Goal: Task Accomplishment & Management: Complete application form

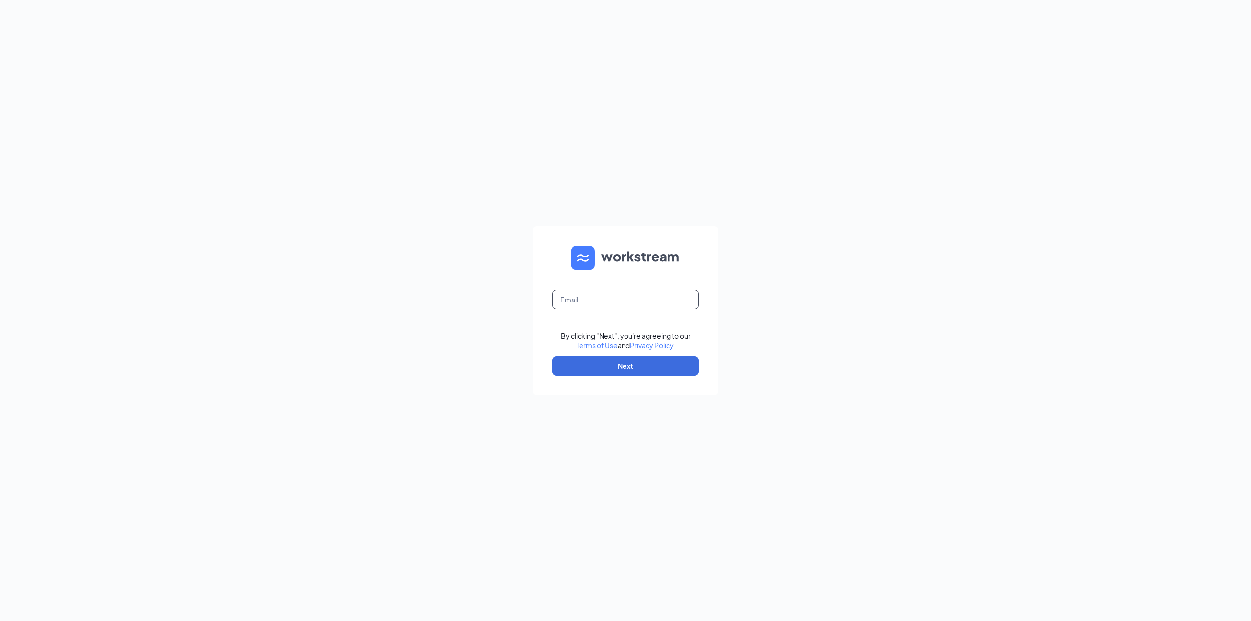
click at [568, 304] on input "text" at bounding box center [625, 300] width 147 height 20
type input "zakeyah.pearson@surcheros.com"
click at [625, 370] on button "Next" at bounding box center [625, 366] width 147 height 20
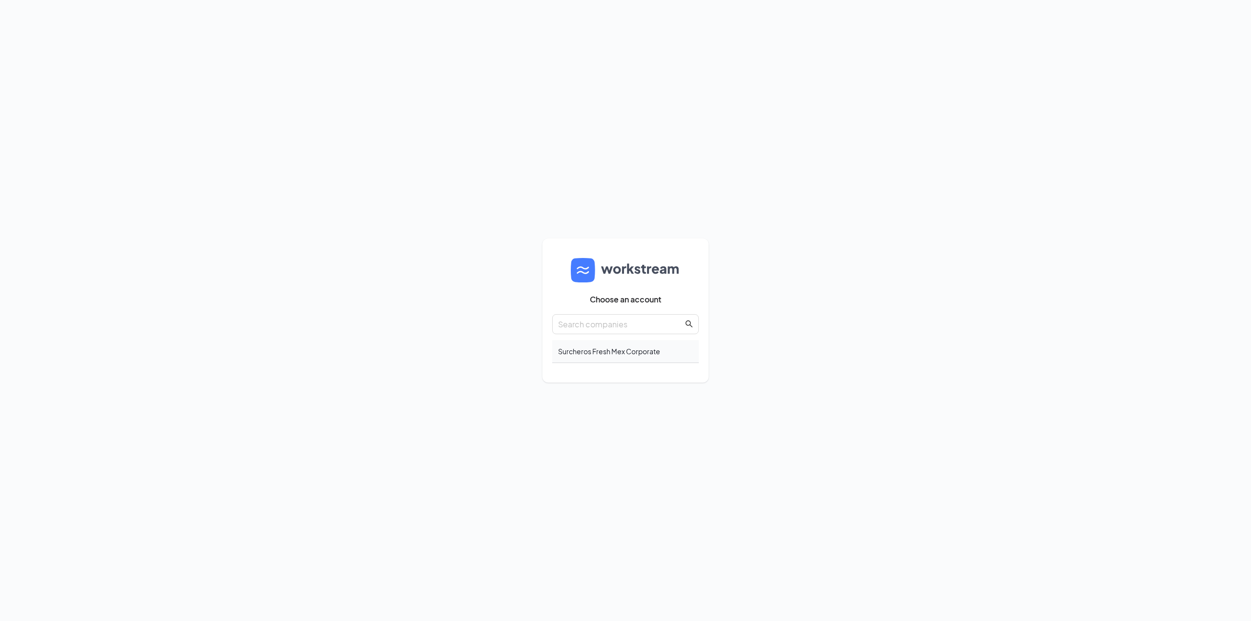
click at [613, 351] on div "Surcheros Fresh Mex Corporate" at bounding box center [625, 351] width 147 height 23
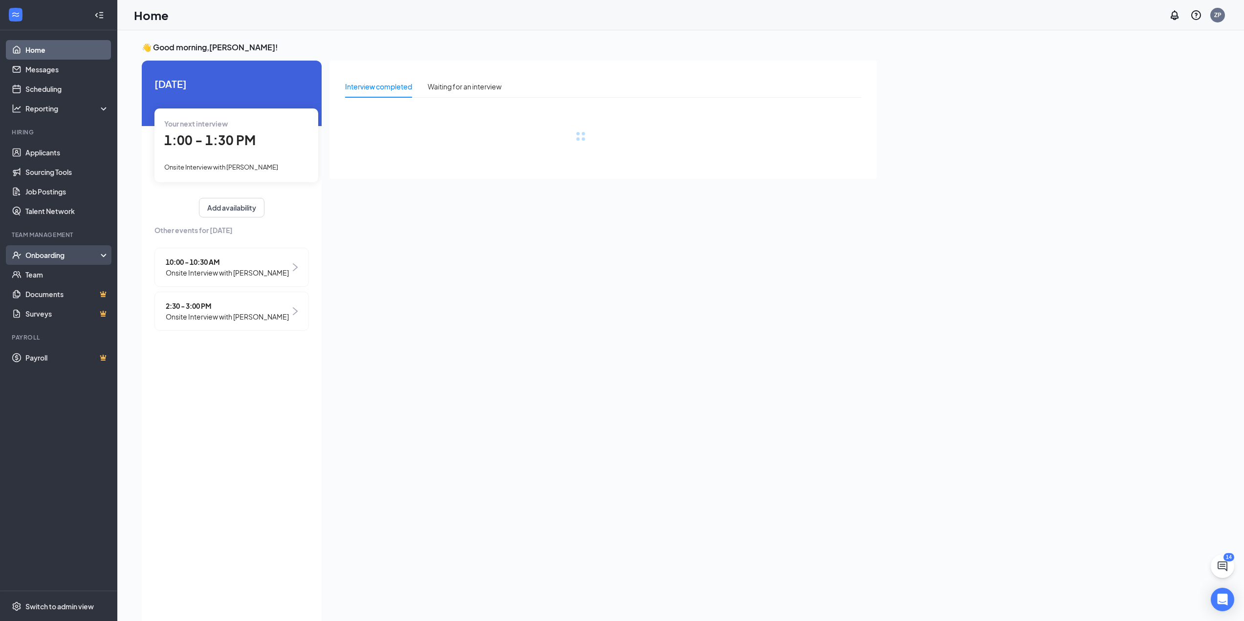
click at [48, 257] on div "Onboarding" at bounding box center [62, 255] width 75 height 10
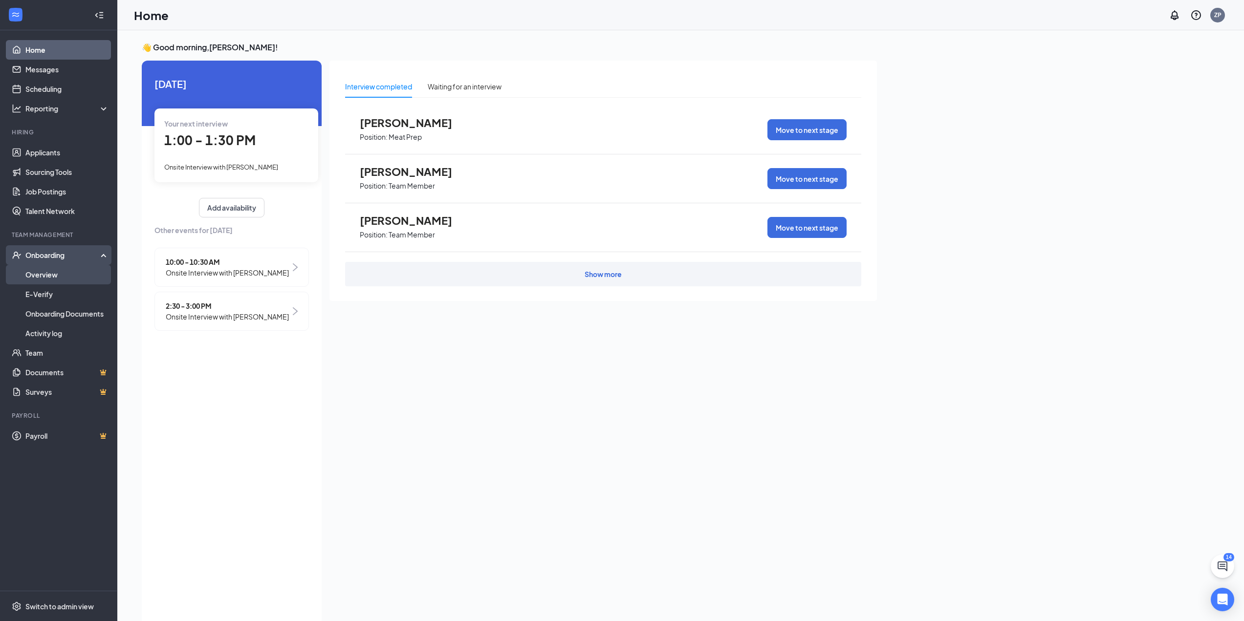
click at [44, 274] on link "Overview" at bounding box center [67, 275] width 84 height 20
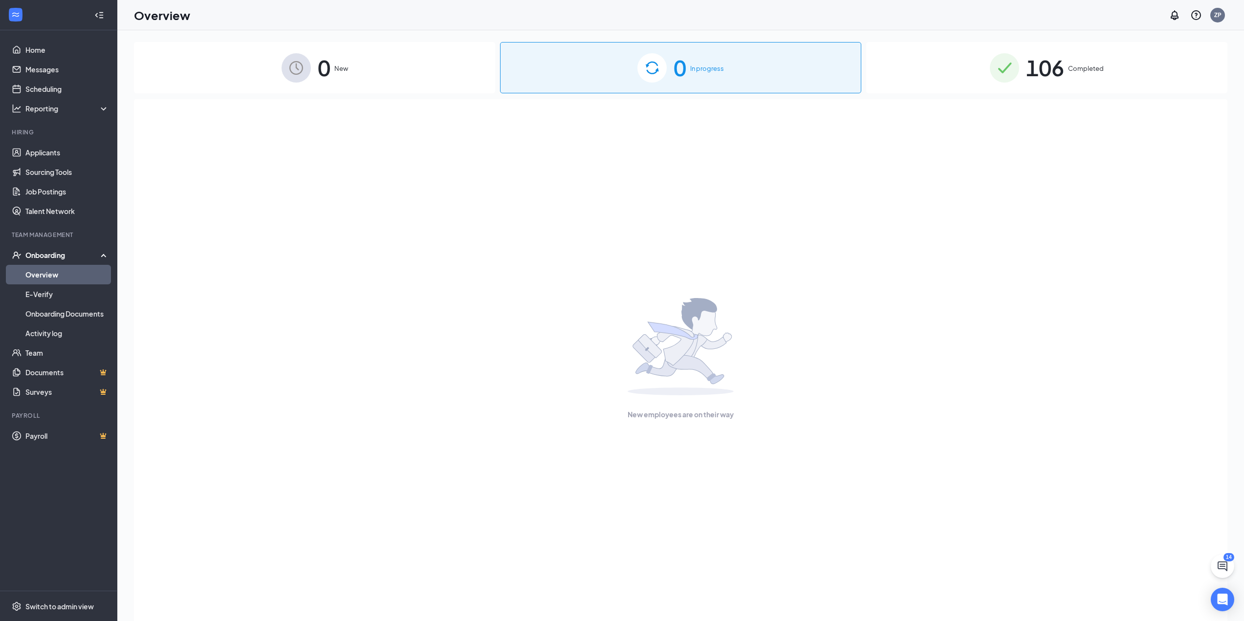
click at [1052, 75] on span "106" at bounding box center [1045, 68] width 38 height 34
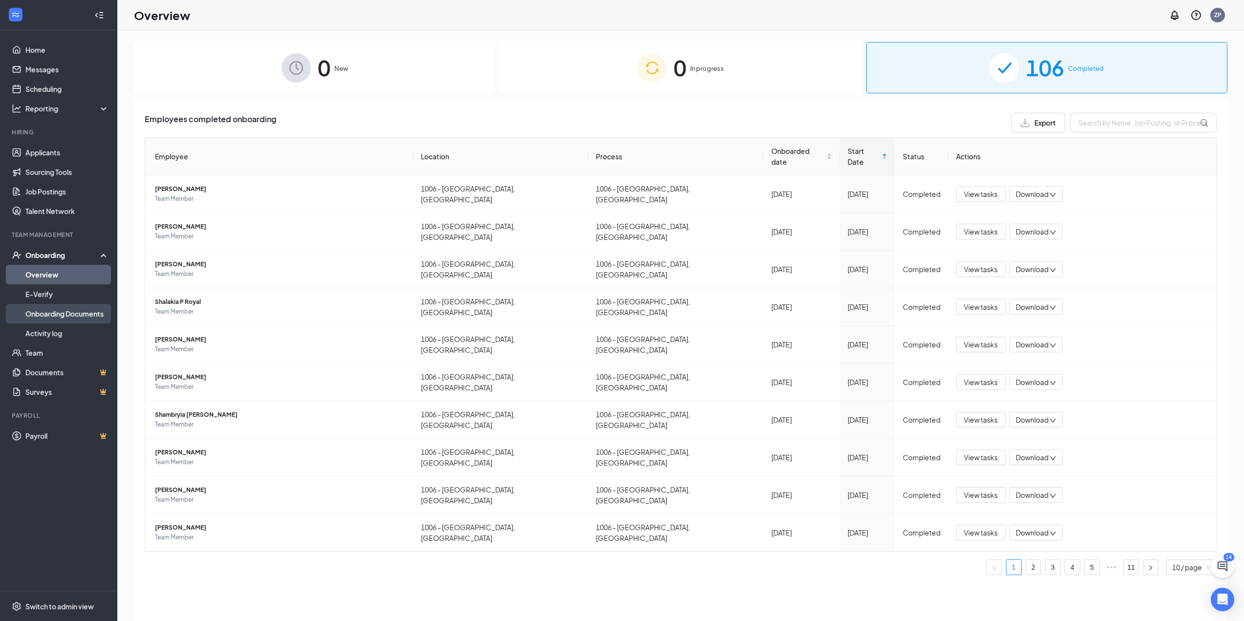
click at [48, 311] on link "Onboarding Documents" at bounding box center [67, 314] width 84 height 20
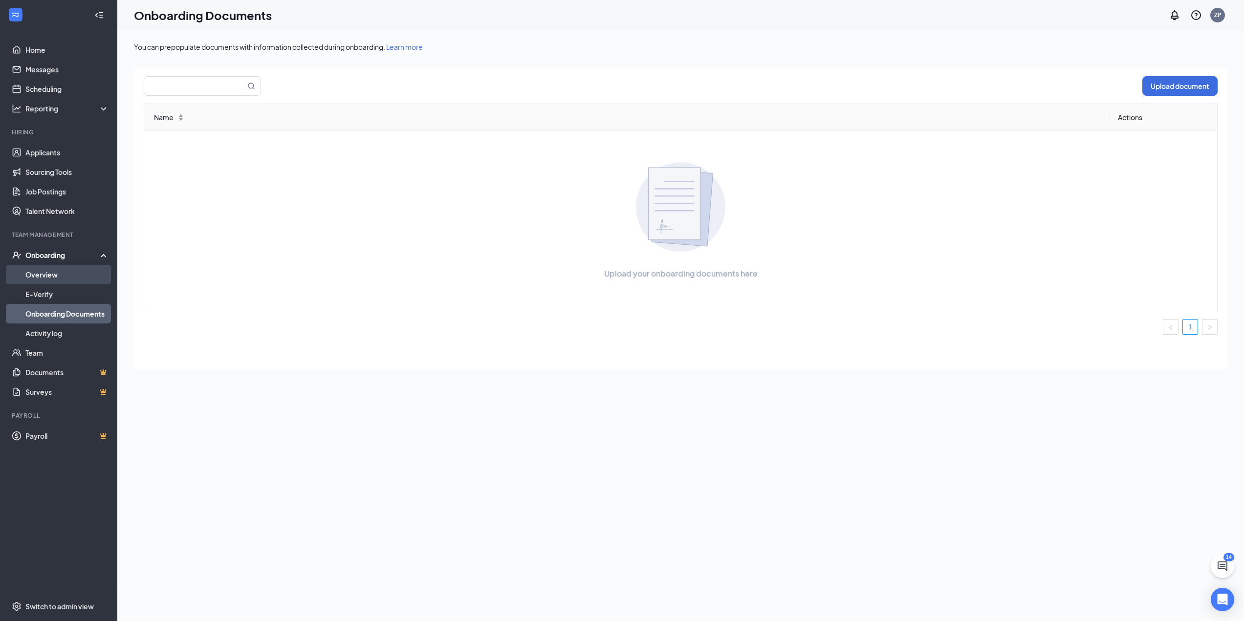
click at [38, 279] on link "Overview" at bounding box center [67, 275] width 84 height 20
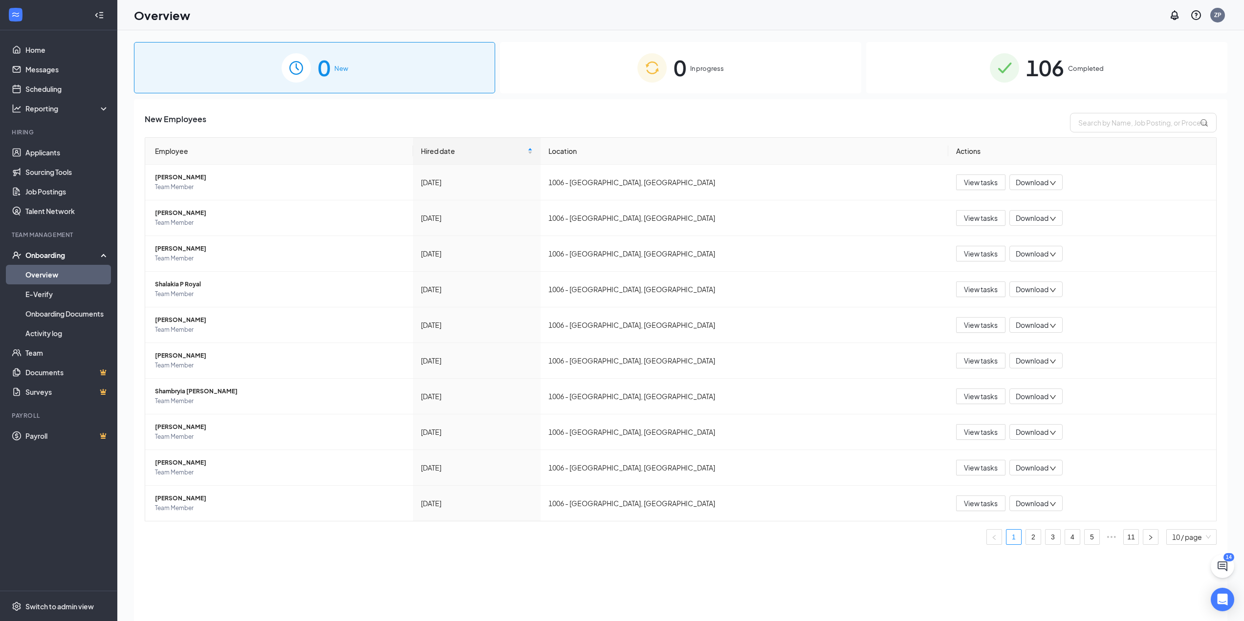
click at [46, 255] on div "Onboarding" at bounding box center [62, 255] width 75 height 10
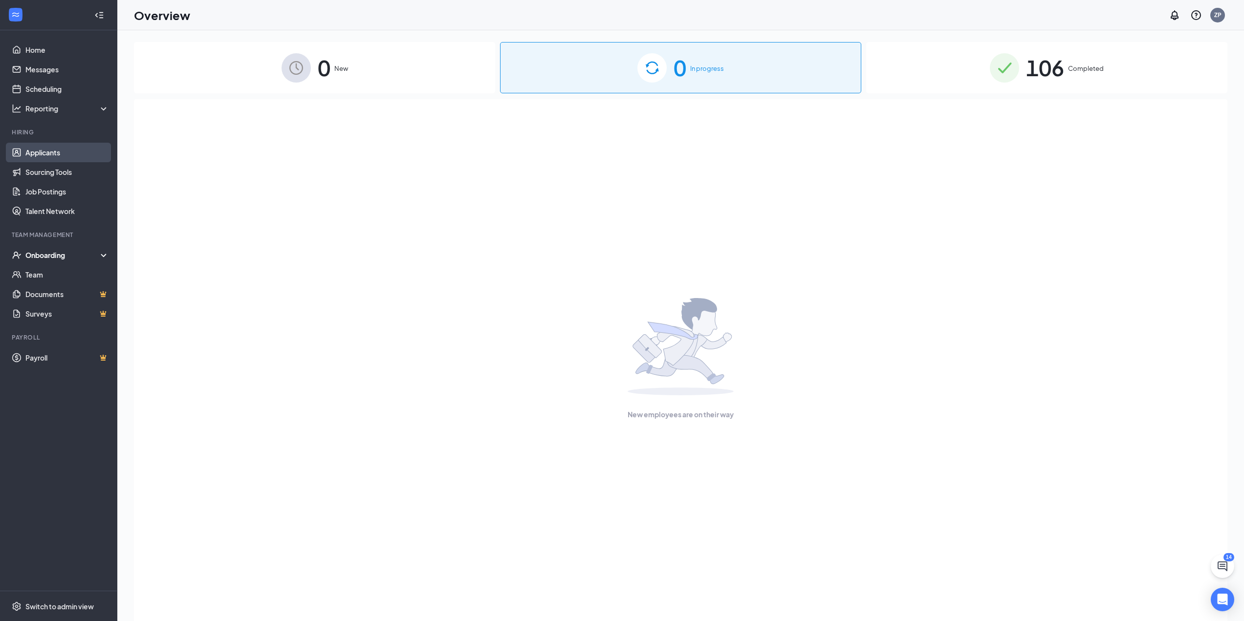
click at [47, 146] on link "Applicants" at bounding box center [67, 153] width 84 height 20
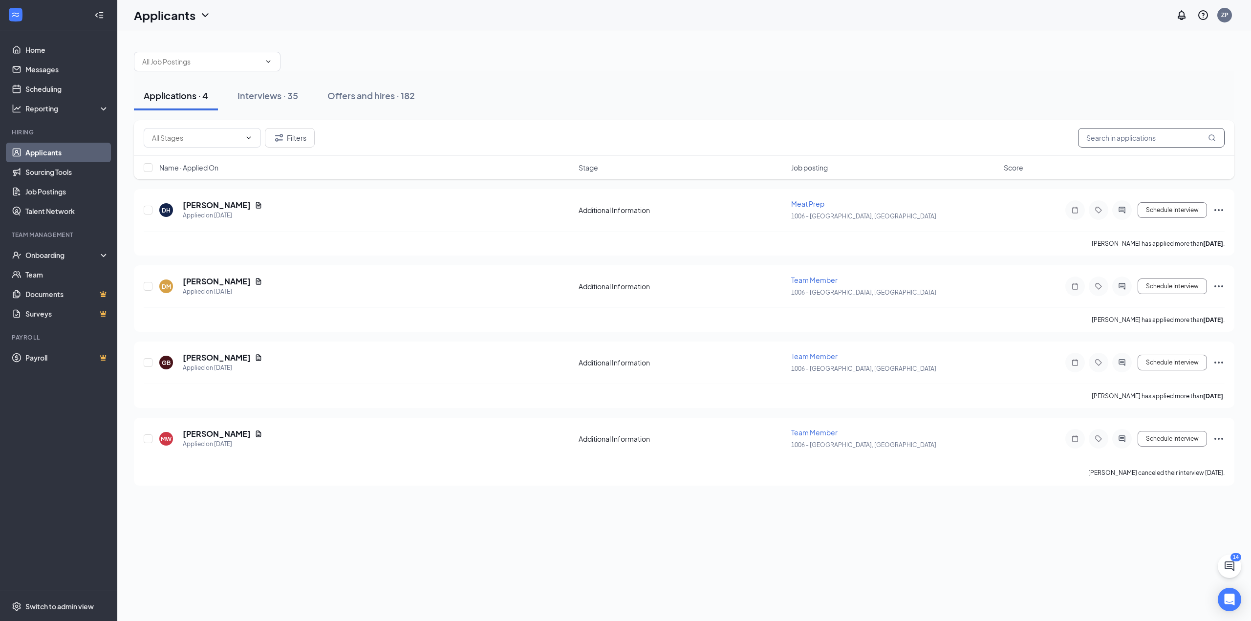
click at [1128, 143] on input "text" at bounding box center [1151, 138] width 147 height 20
paste input "[PERSON_NAME]"
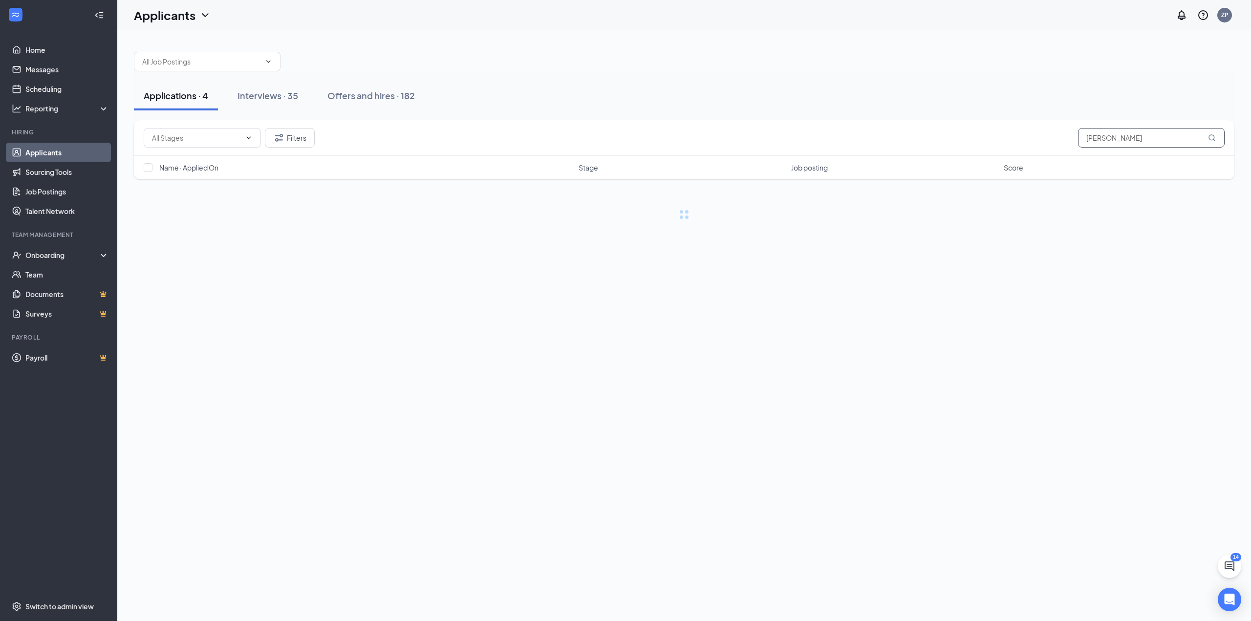
type input "[PERSON_NAME]"
click at [1214, 137] on icon "MagnifyingGlass" at bounding box center [1212, 138] width 8 height 8
click at [715, 340] on link "Interviews" at bounding box center [714, 337] width 33 height 9
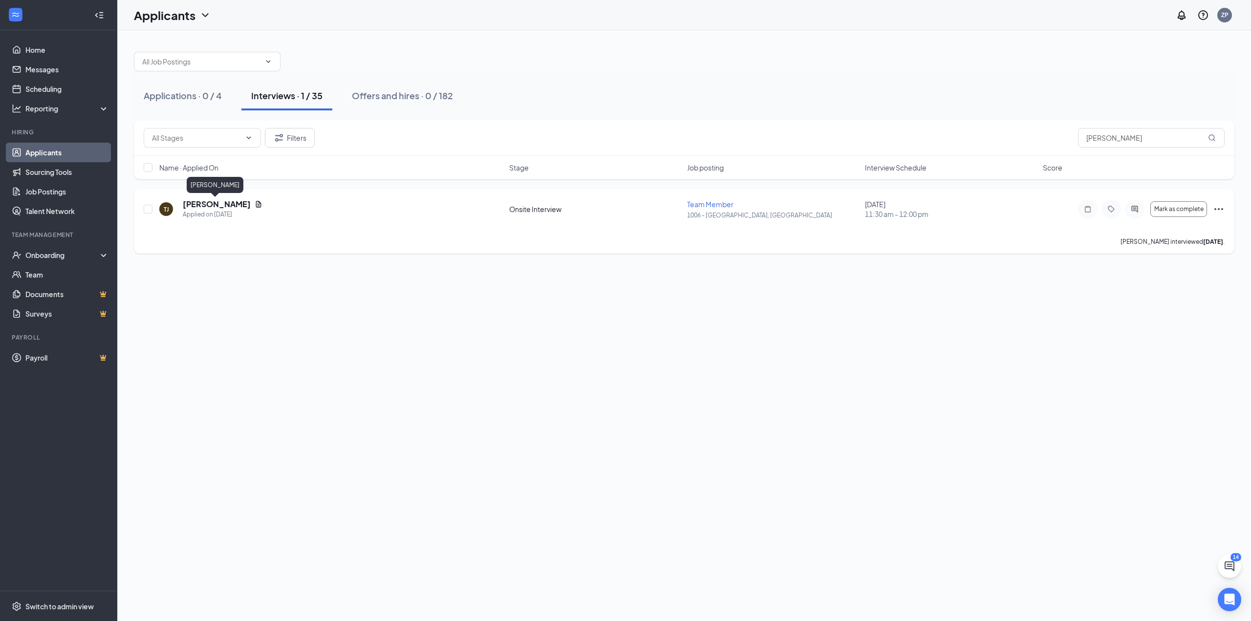
click at [238, 200] on h5 "[PERSON_NAME]" at bounding box center [217, 204] width 68 height 11
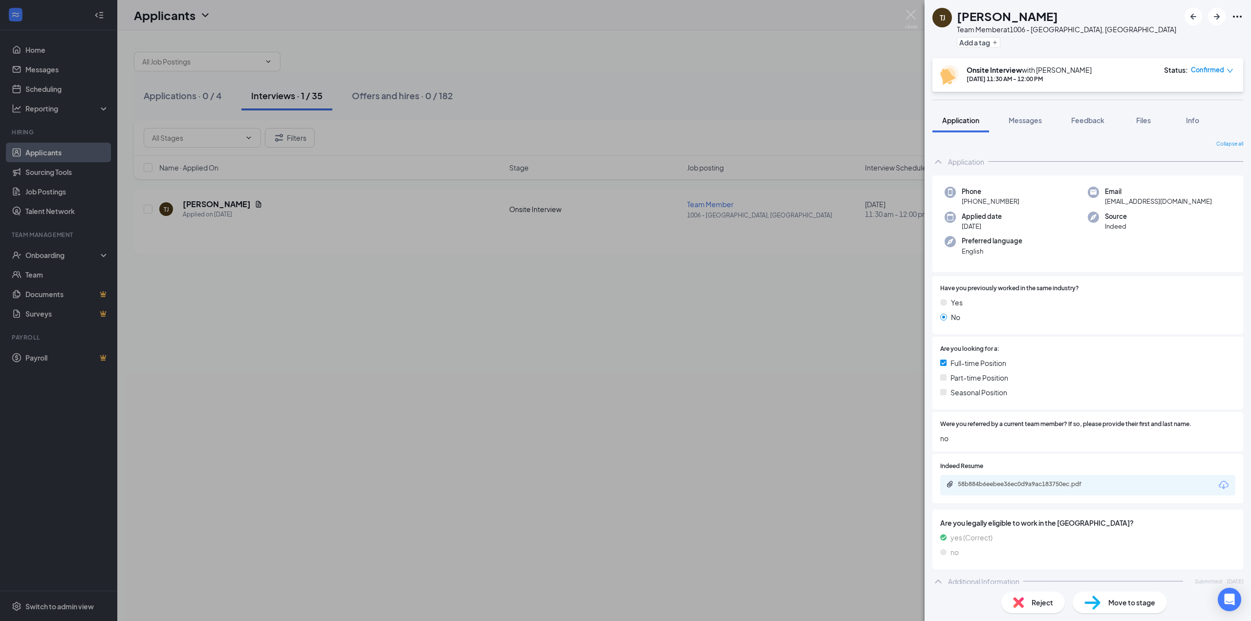
click at [412, 225] on div "[PERSON_NAME] Team Member at 1006 - [GEOGRAPHIC_DATA], [GEOGRAPHIC_DATA] Add a …" at bounding box center [625, 310] width 1251 height 621
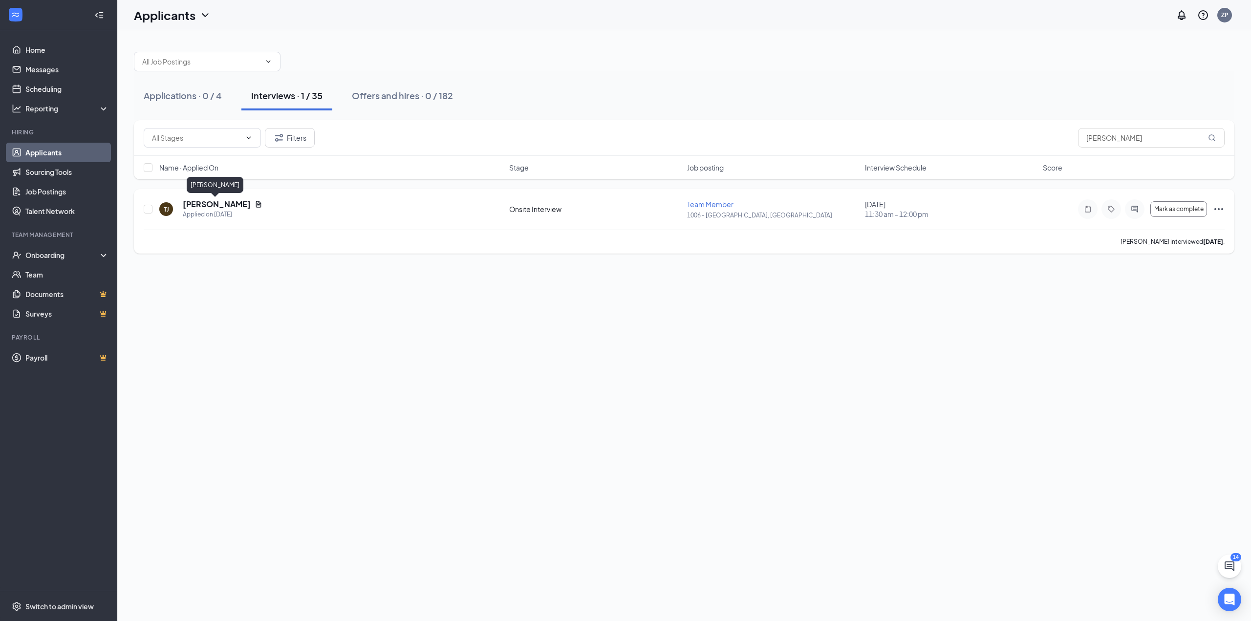
click at [196, 203] on h5 "[PERSON_NAME]" at bounding box center [217, 204] width 68 height 11
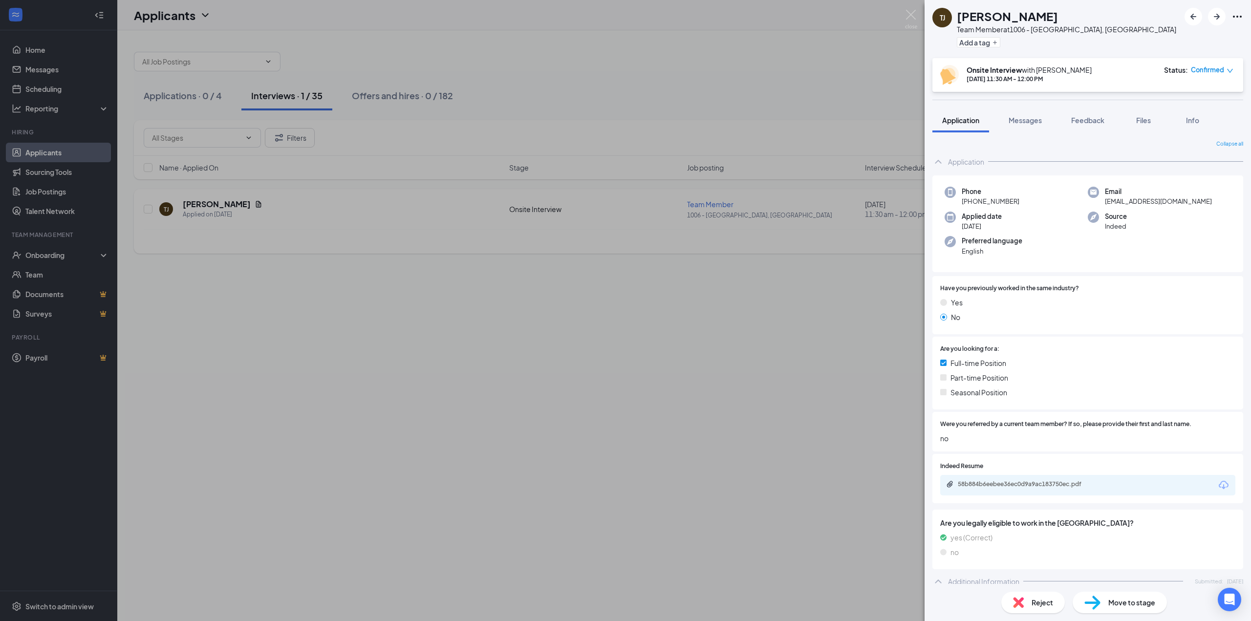
click at [196, 203] on div "[PERSON_NAME] Team Member at 1006 - [GEOGRAPHIC_DATA], [GEOGRAPHIC_DATA] Add a …" at bounding box center [625, 310] width 1251 height 621
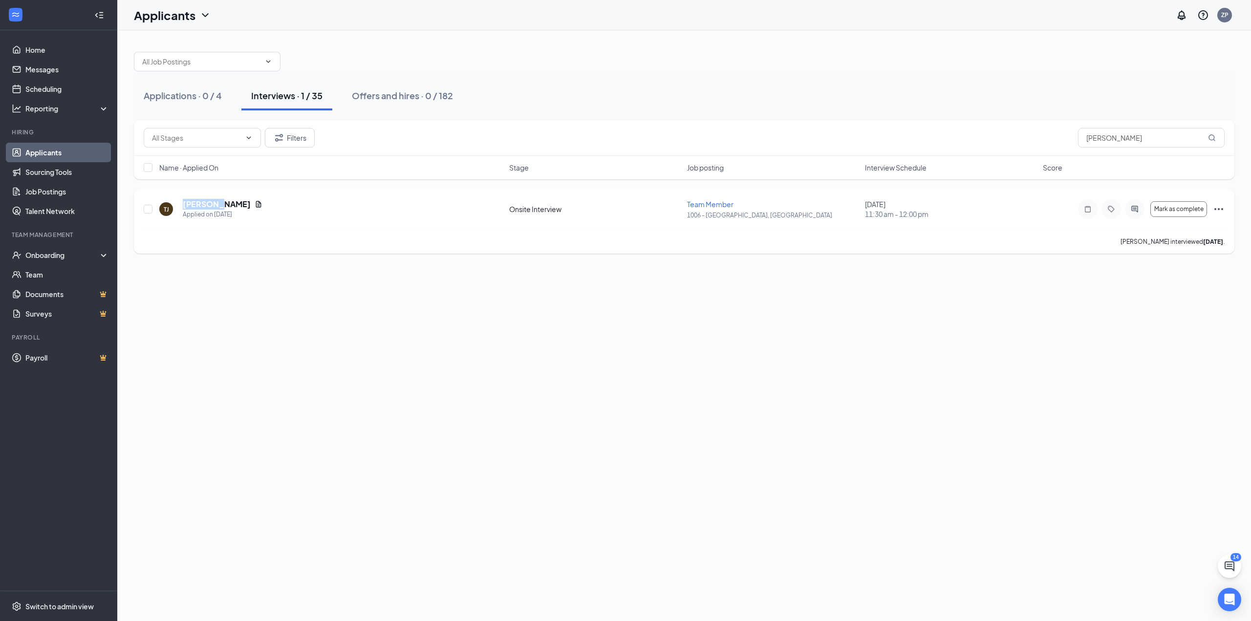
click at [196, 203] on h5 "[PERSON_NAME]" at bounding box center [217, 204] width 68 height 11
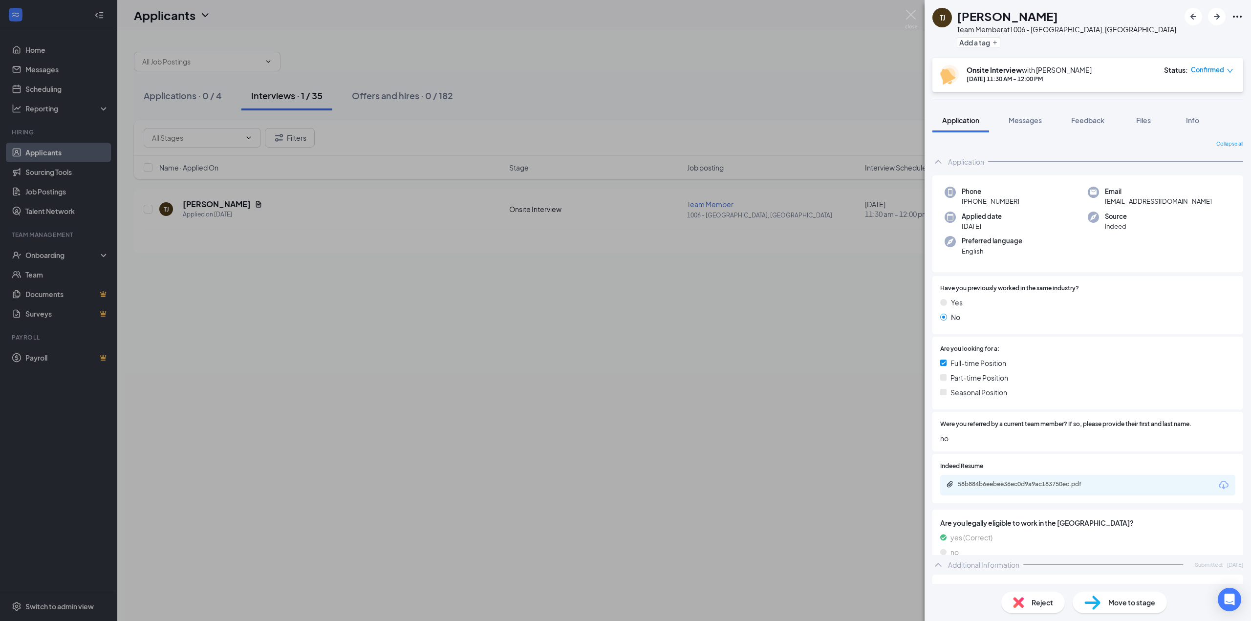
click at [615, 326] on div "[PERSON_NAME] Team Member at 1006 - [GEOGRAPHIC_DATA], [GEOGRAPHIC_DATA] Add a …" at bounding box center [625, 310] width 1251 height 621
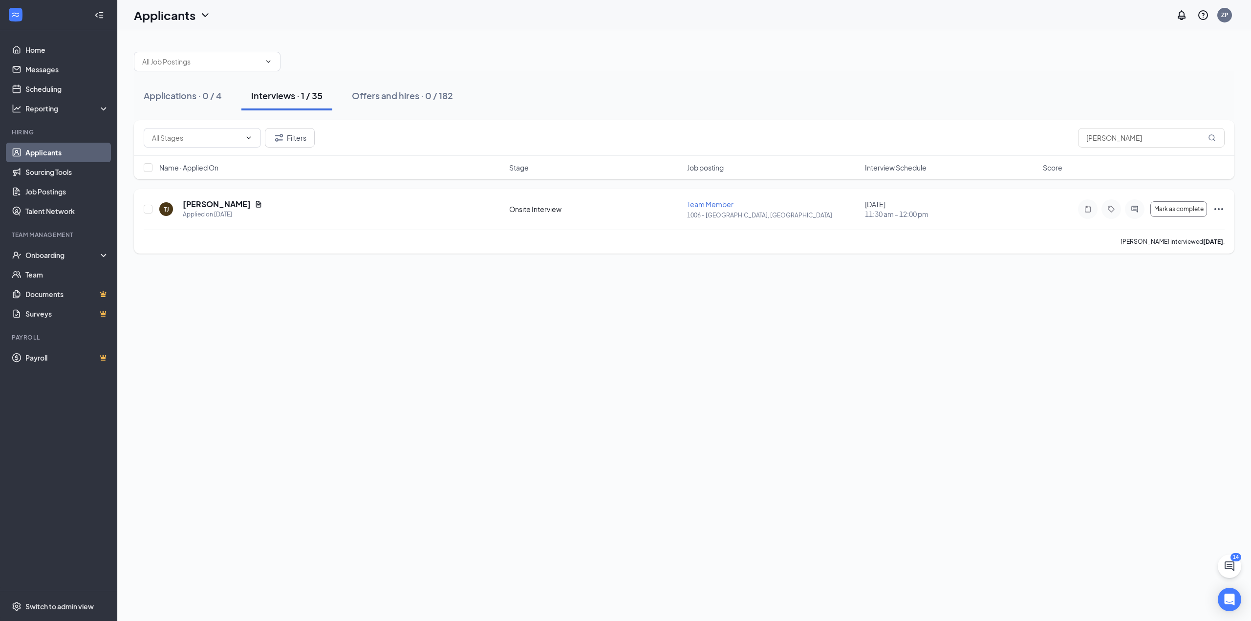
click at [717, 207] on span "Team Member" at bounding box center [710, 204] width 46 height 9
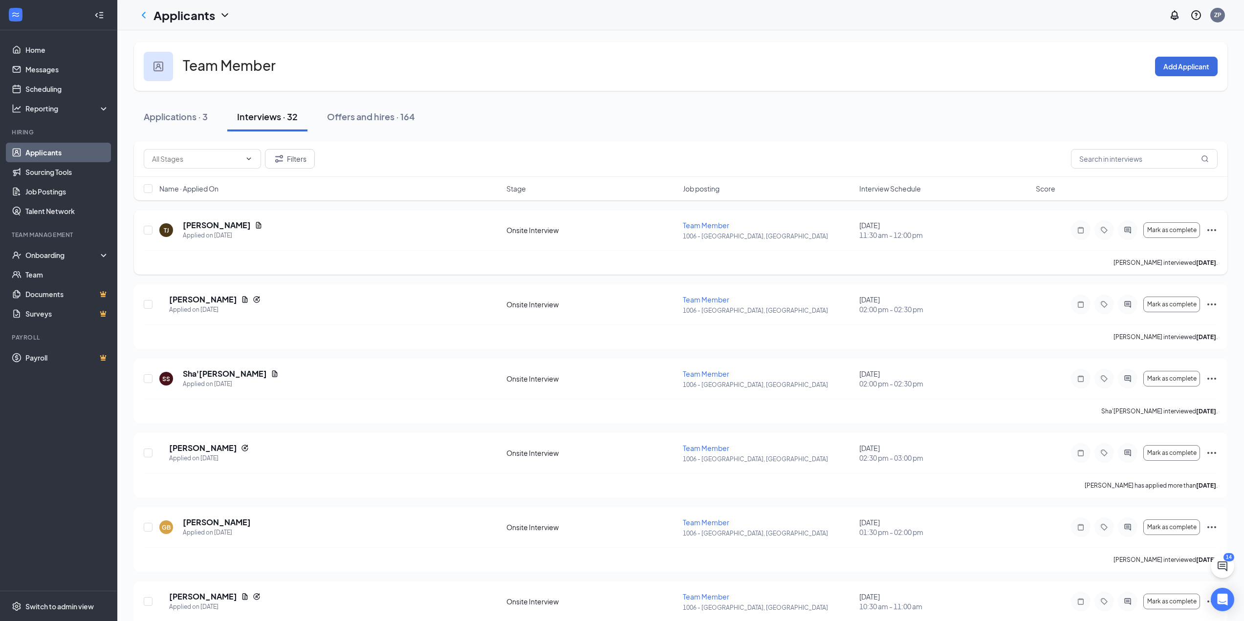
click at [1219, 232] on div "[PERSON_NAME] Applied on [DATE] Onsite Interview Team Member 1006 - [GEOGRAPHIC…" at bounding box center [680, 242] width 1093 height 65
click at [1214, 228] on icon "Ellipses" at bounding box center [1212, 230] width 12 height 12
click at [1152, 383] on p "Move to stage" at bounding box center [1168, 378] width 88 height 10
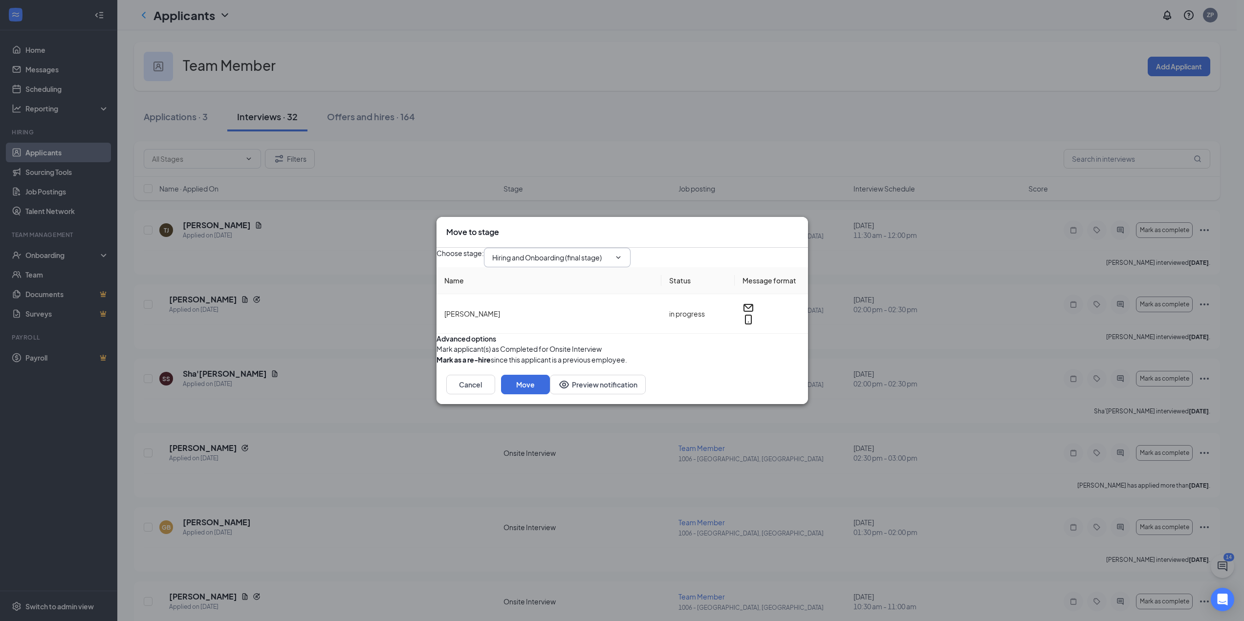
click at [597, 252] on input "Hiring and Onboarding (final stage)" at bounding box center [551, 257] width 118 height 11
click at [675, 248] on div "Choose stage : Hiring and Onboarding (final stage) Application Additional Infor…" at bounding box center [621, 258] width 371 height 20
click at [550, 394] on button "Move" at bounding box center [525, 385] width 49 height 20
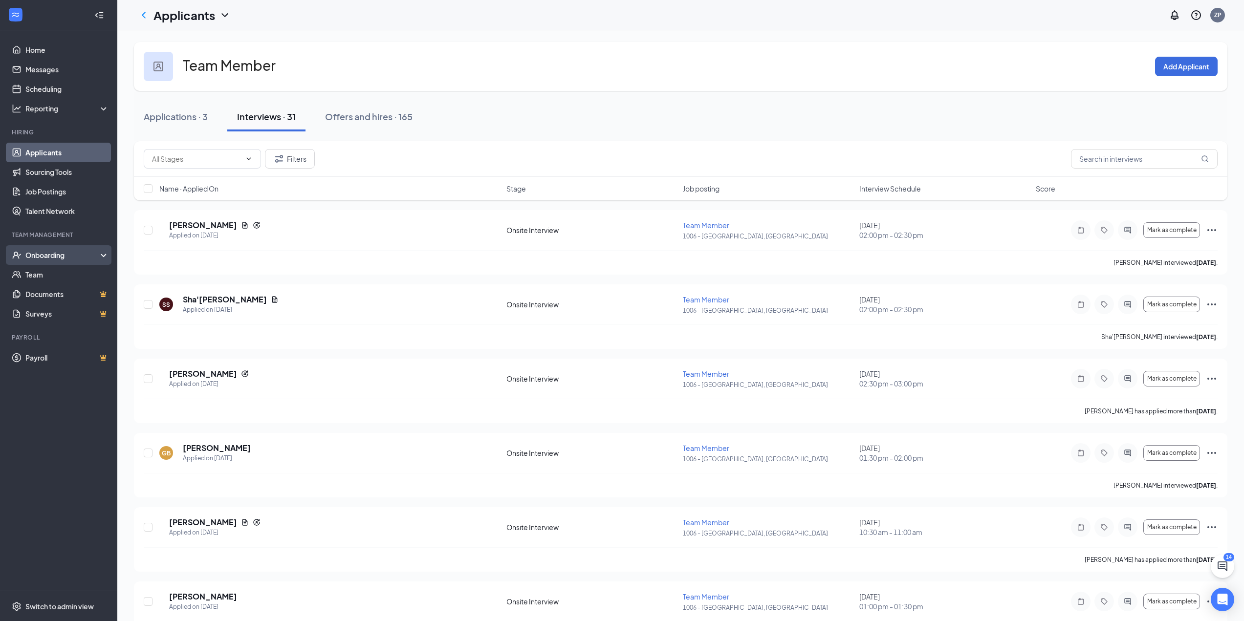
click at [37, 258] on div "Onboarding" at bounding box center [62, 255] width 75 height 10
click at [26, 273] on link "Overview" at bounding box center [67, 275] width 84 height 20
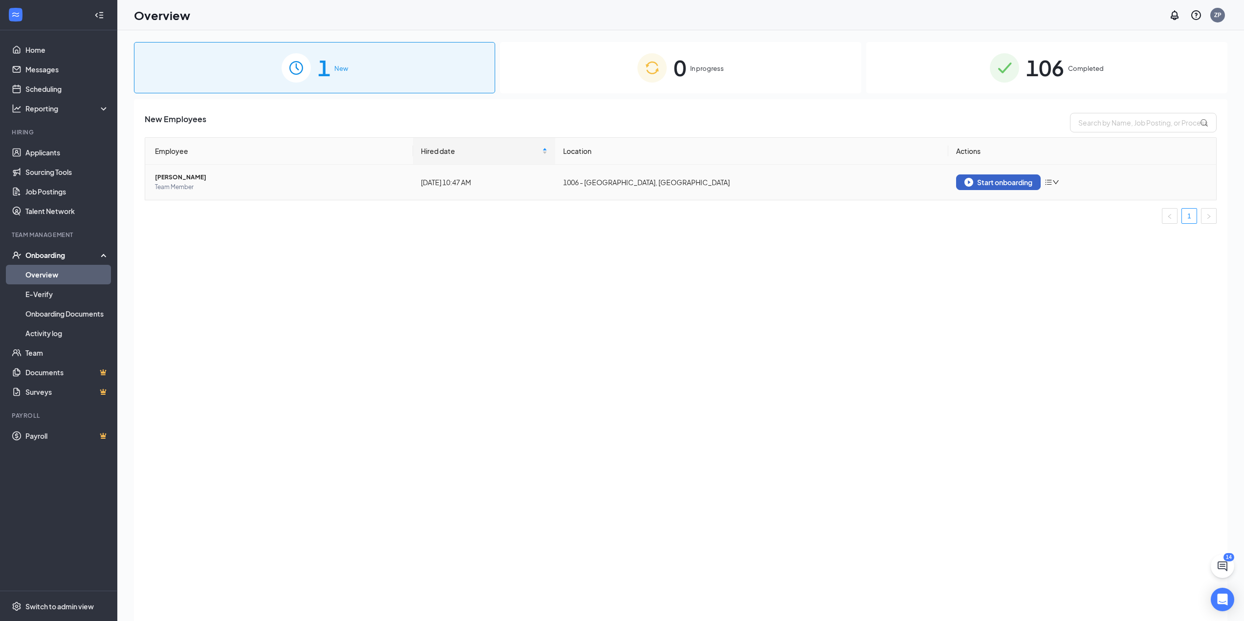
click at [1002, 182] on div "Start onboarding" at bounding box center [998, 182] width 68 height 9
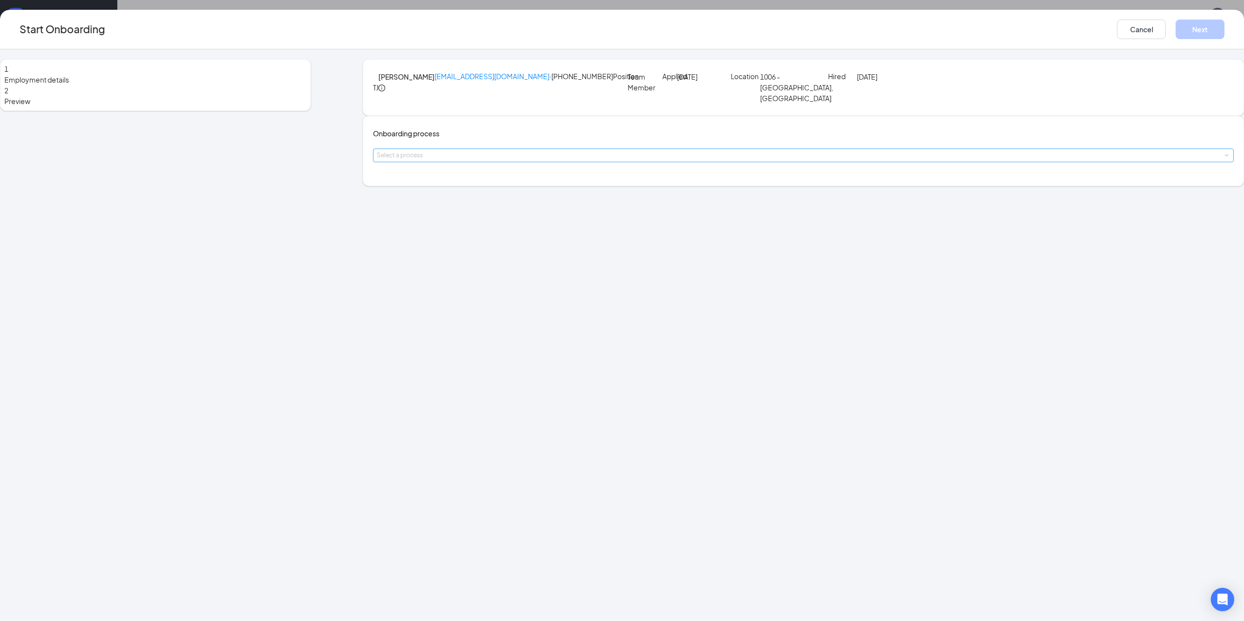
click at [570, 160] on div "Select a process" at bounding box center [801, 156] width 849 height 10
click at [565, 162] on input at bounding box center [803, 155] width 853 height 13
type input "m"
click at [528, 319] on span "Corporate - Onboarding" at bounding box center [527, 323] width 79 height 9
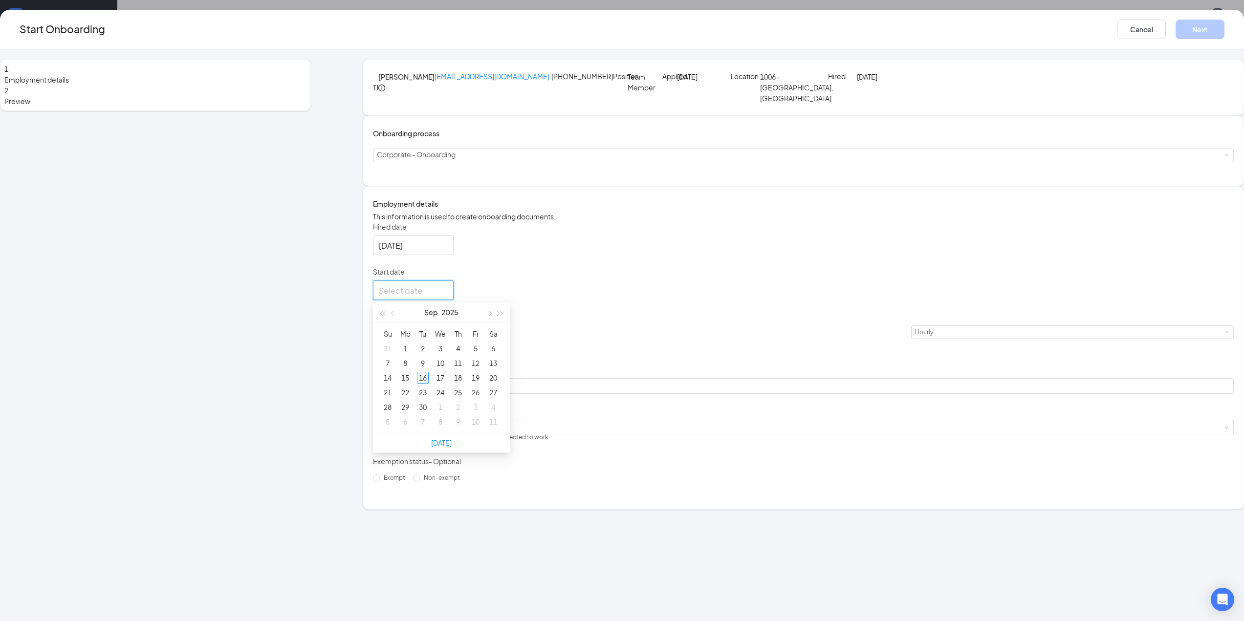
click at [446, 297] on input "Start date" at bounding box center [412, 290] width 67 height 12
type input "[DATE]"
drag, startPoint x: 801, startPoint y: 364, endPoint x: 624, endPoint y: 377, distance: 177.5
click at [798, 364] on div "Hired date [DATE] Start date [DATE] Su Mo Tu We Th Fr Sa 31 1 2 3 4 5 6 7 8 9 1…" at bounding box center [803, 354] width 861 height 264
click at [438, 339] on input at bounding box center [419, 332] width 38 height 13
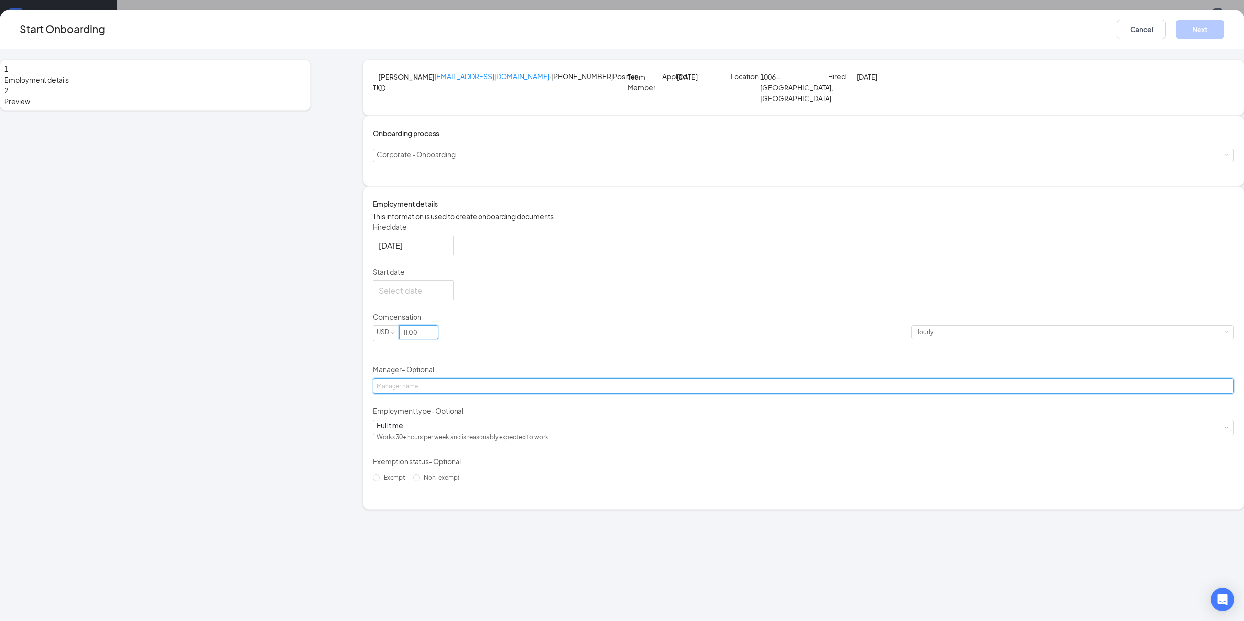
type input "11"
click at [532, 394] on input "Manager - Optional" at bounding box center [803, 386] width 861 height 16
type input "[PERSON_NAME]"
click at [671, 486] on div "Hired date [DATE] Start date [DATE] Su Mo Tu We Th Fr Sa 31 1 2 3 4 5 6 7 8 9 1…" at bounding box center [803, 354] width 861 height 264
click at [438, 339] on input "11" at bounding box center [419, 332] width 38 height 13
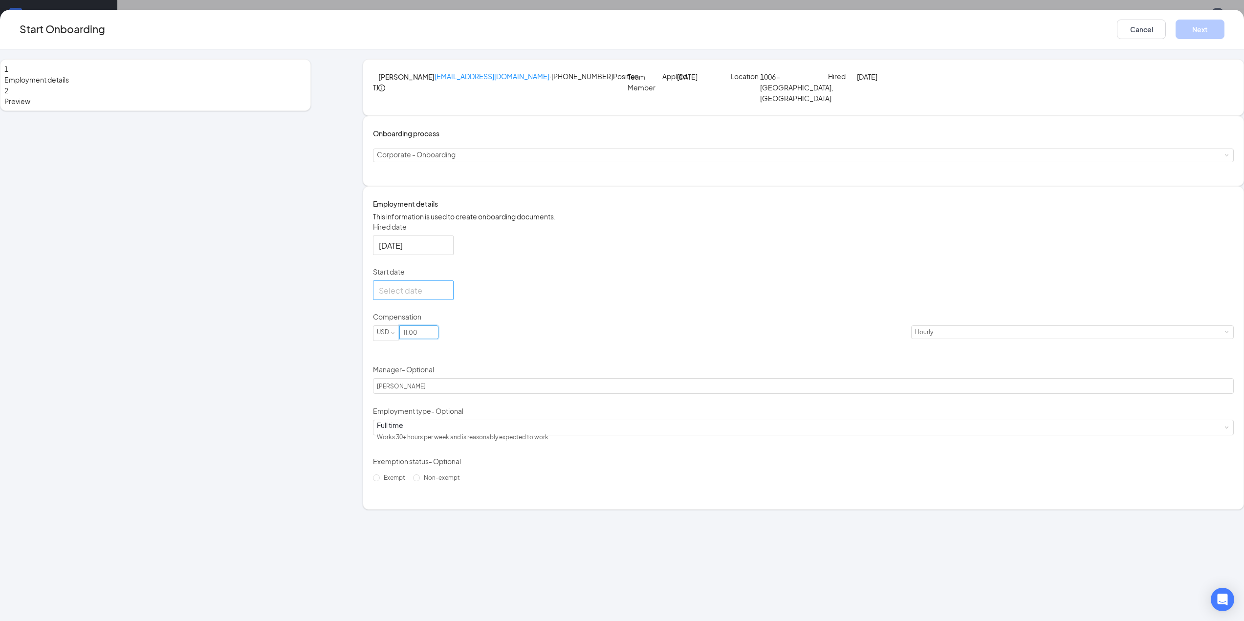
type input "11"
click at [448, 297] on div at bounding box center [413, 290] width 69 height 12
type input "[DATE]"
click at [429, 384] on div "16" at bounding box center [423, 378] width 12 height 12
click at [622, 277] on p "Start date" at bounding box center [803, 272] width 861 height 10
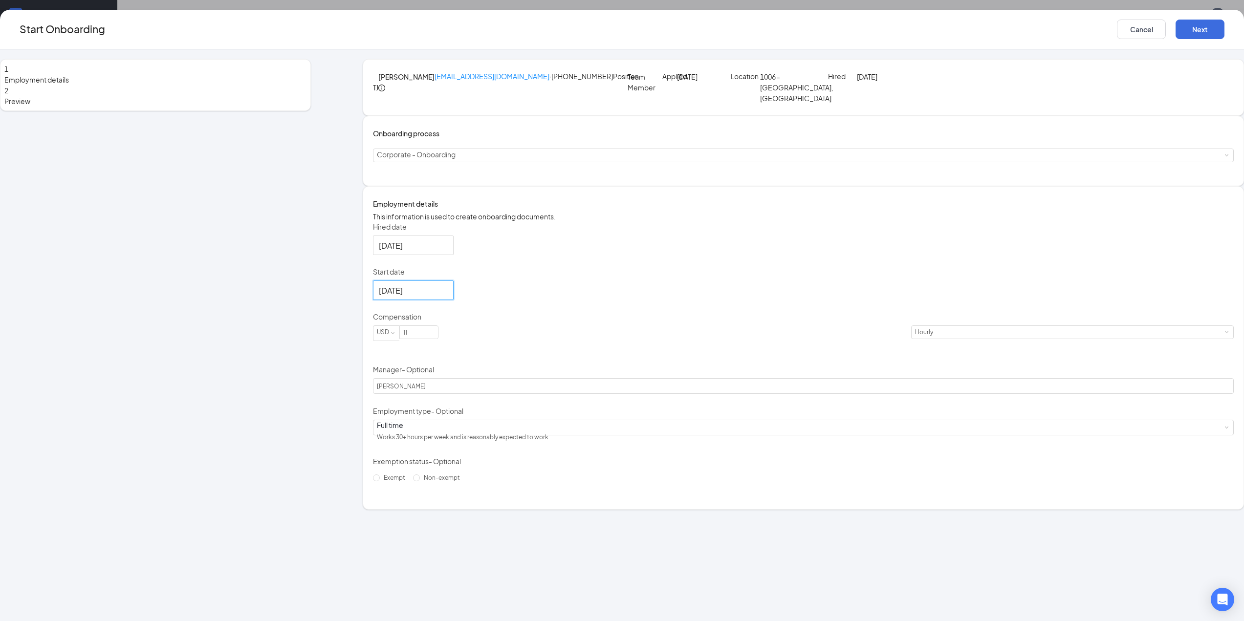
click at [446, 297] on input "[DATE]" at bounding box center [412, 290] width 67 height 12
click at [622, 277] on p "Start date" at bounding box center [803, 272] width 861 height 10
click at [446, 297] on input "[DATE]" at bounding box center [412, 290] width 67 height 12
click at [644, 277] on p "Start date" at bounding box center [803, 272] width 861 height 10
click at [446, 297] on input "[DATE]" at bounding box center [412, 290] width 67 height 12
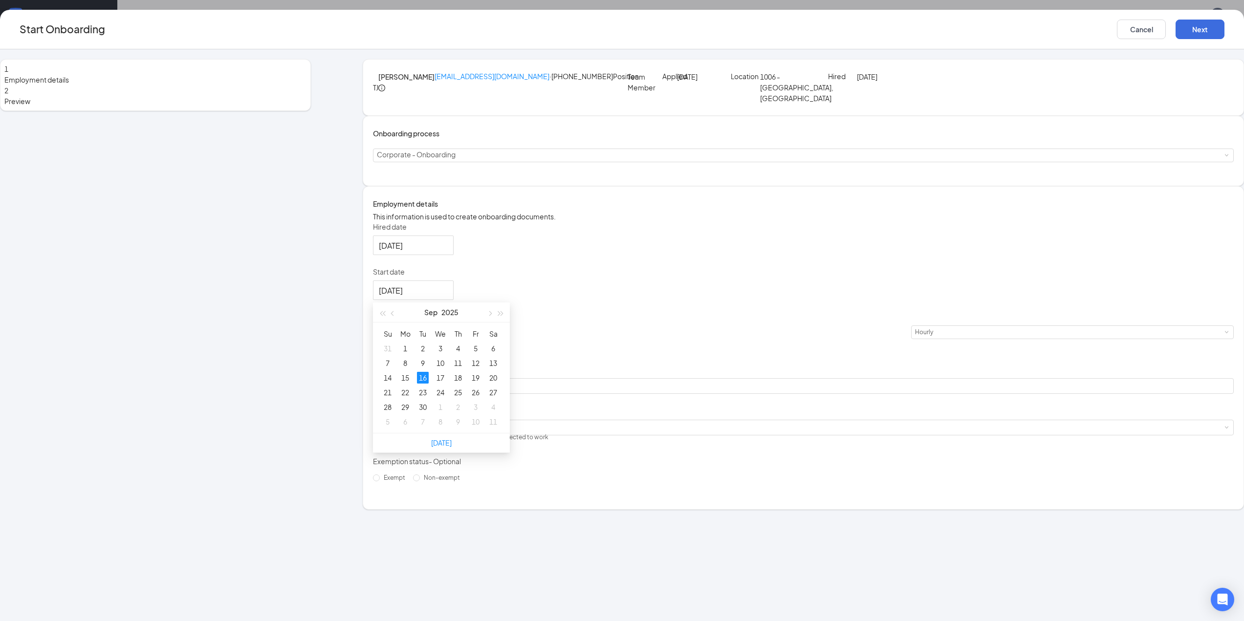
click at [633, 277] on p "Start date" at bounding box center [803, 272] width 861 height 10
click at [446, 297] on input "[DATE]" at bounding box center [412, 290] width 67 height 12
click at [448, 297] on div at bounding box center [413, 290] width 69 height 12
type input "[DATE]"
click at [464, 384] on div "18" at bounding box center [458, 378] width 12 height 12
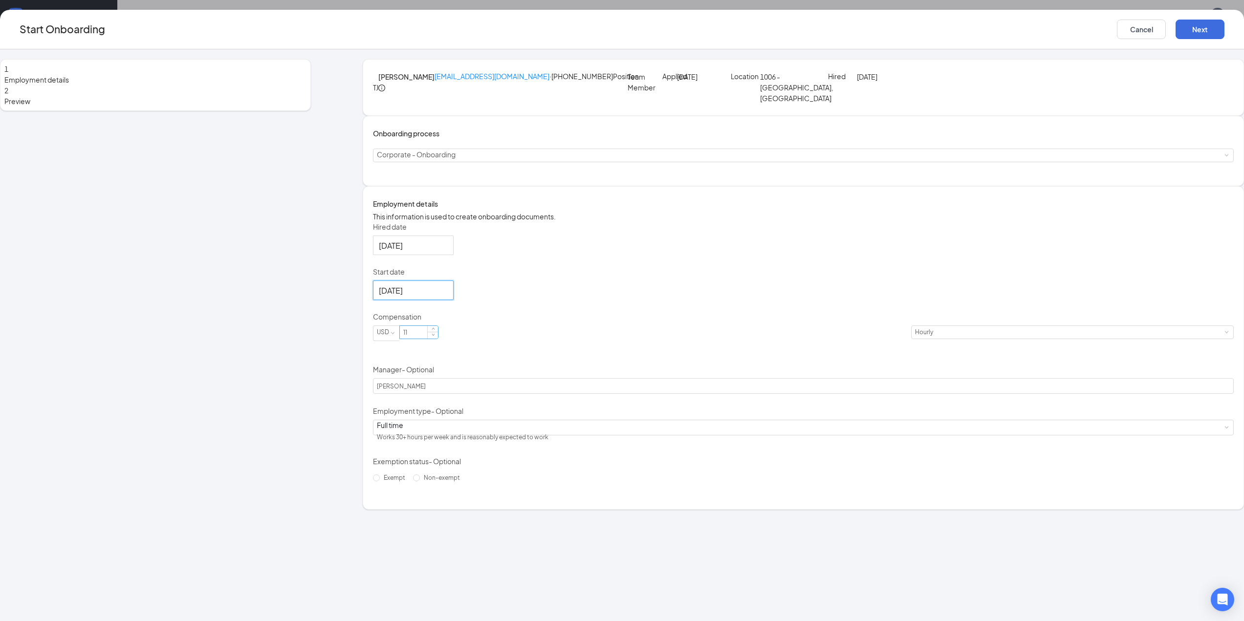
click at [438, 339] on input "11" at bounding box center [419, 332] width 38 height 13
type input "11"
click at [707, 331] on div "Hired date [DATE] Start date [DATE] [DATE] Su Mo Tu We Th Fr Sa 31 1 2 3 4 5 6 …" at bounding box center [803, 354] width 861 height 264
click at [1176, 31] on button "Next" at bounding box center [1200, 30] width 49 height 20
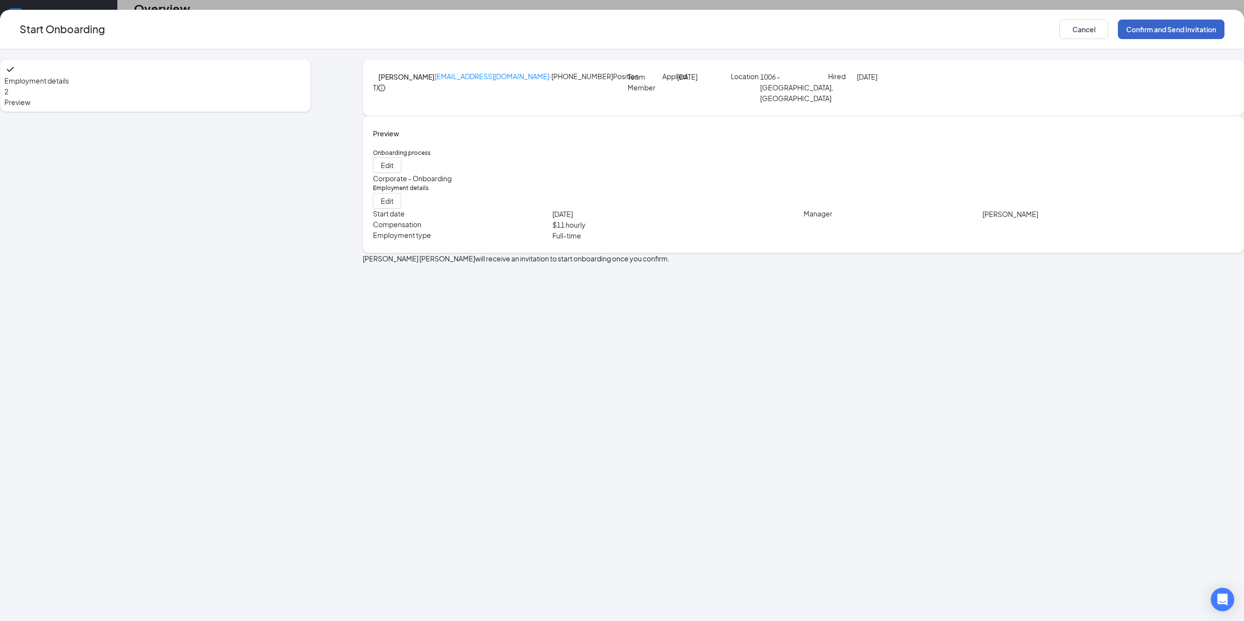
click at [1118, 31] on button "Confirm and Send Invitation" at bounding box center [1171, 30] width 107 height 20
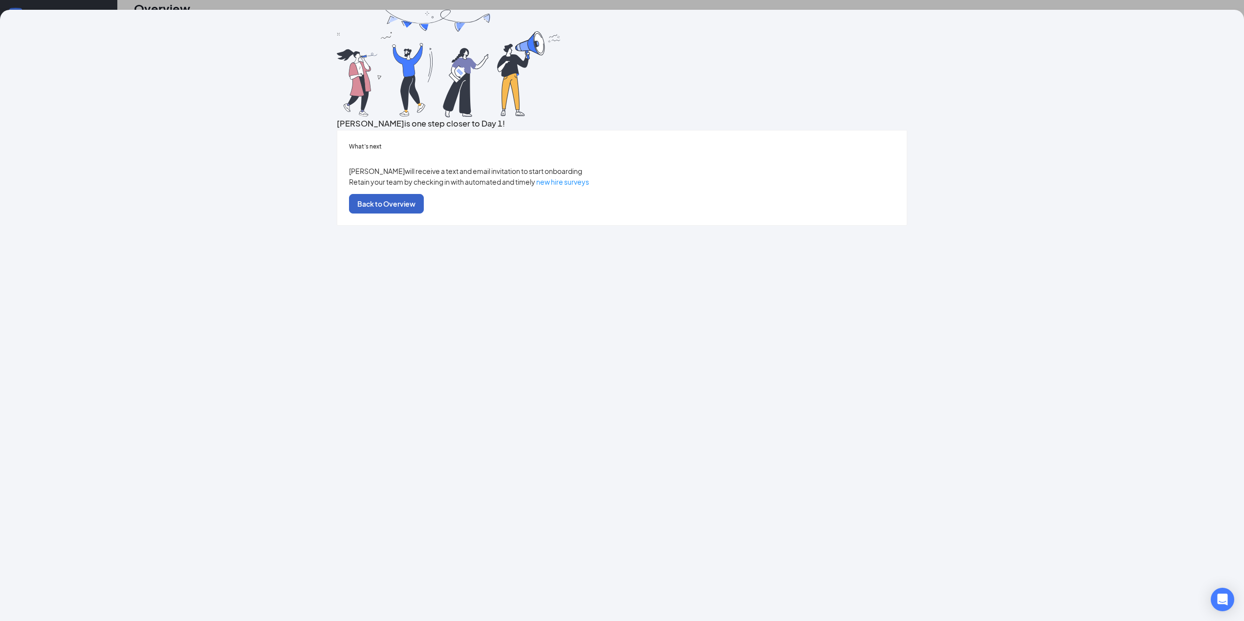
click at [424, 214] on button "Back to Overview" at bounding box center [386, 204] width 75 height 20
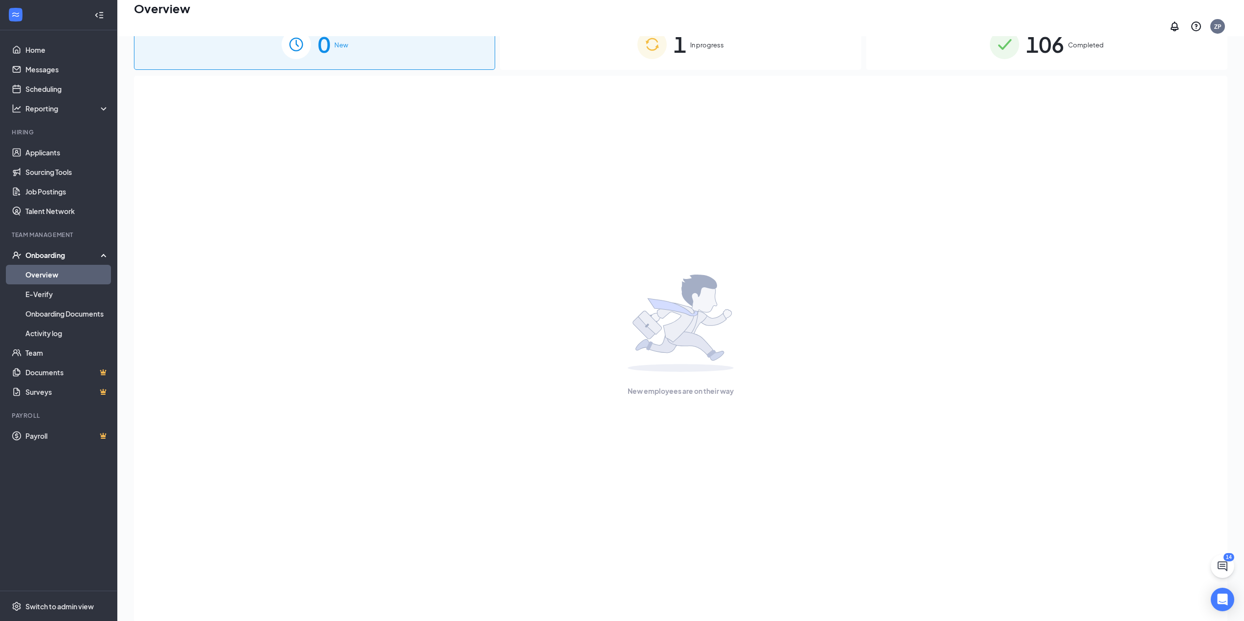
scroll to position [0, 0]
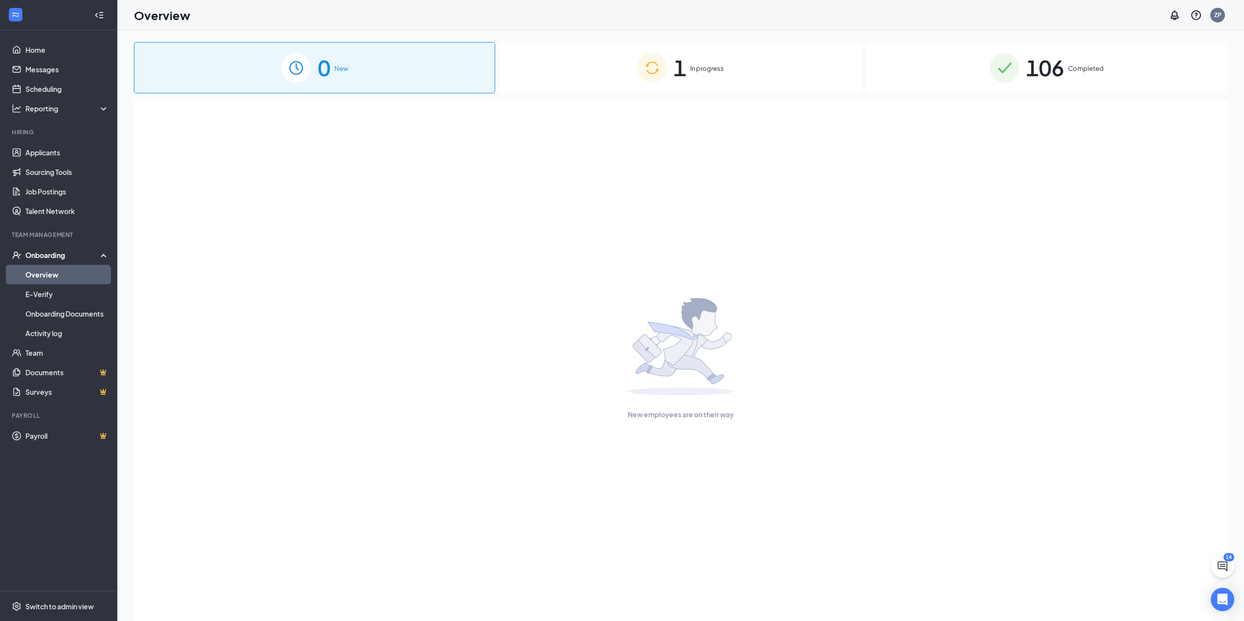
click at [677, 60] on span "1" at bounding box center [680, 68] width 13 height 34
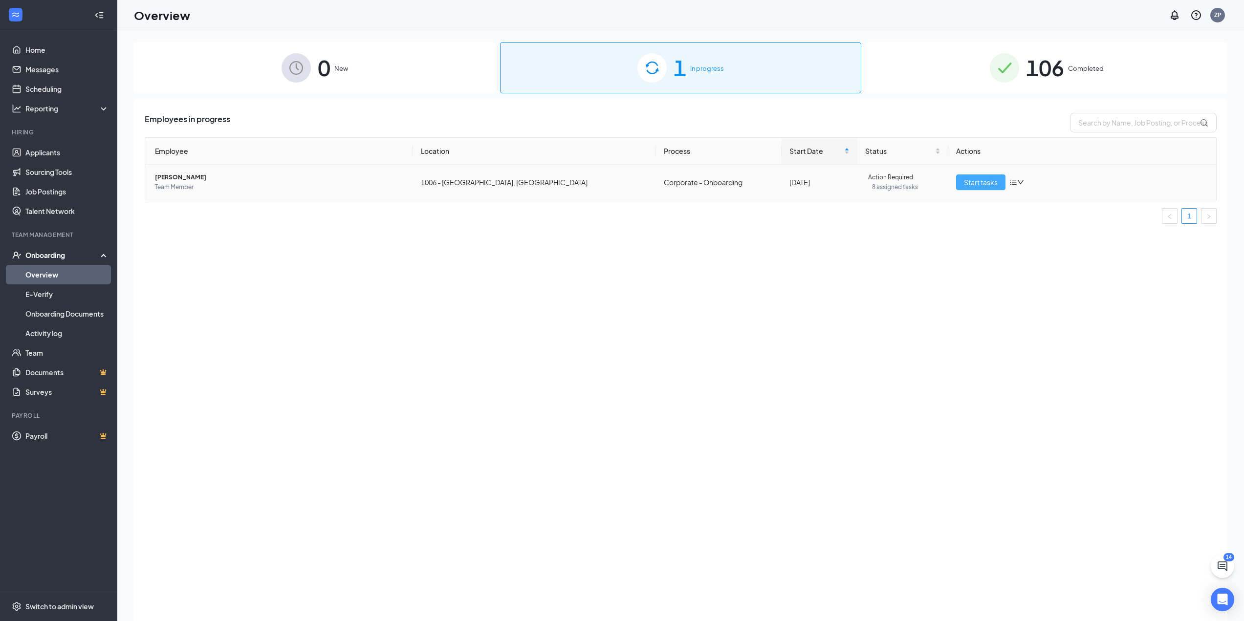
click at [983, 184] on span "Start tasks" at bounding box center [981, 182] width 34 height 11
